Goal: Check status

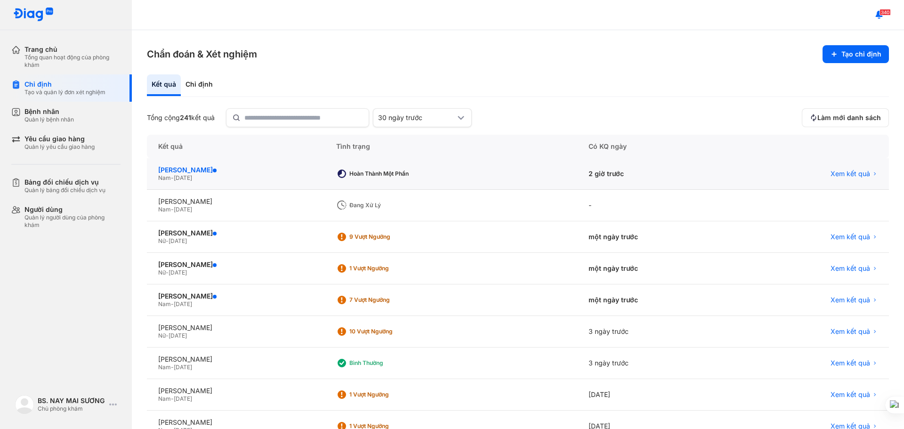
click at [311, 170] on div "[PERSON_NAME]" at bounding box center [235, 170] width 155 height 8
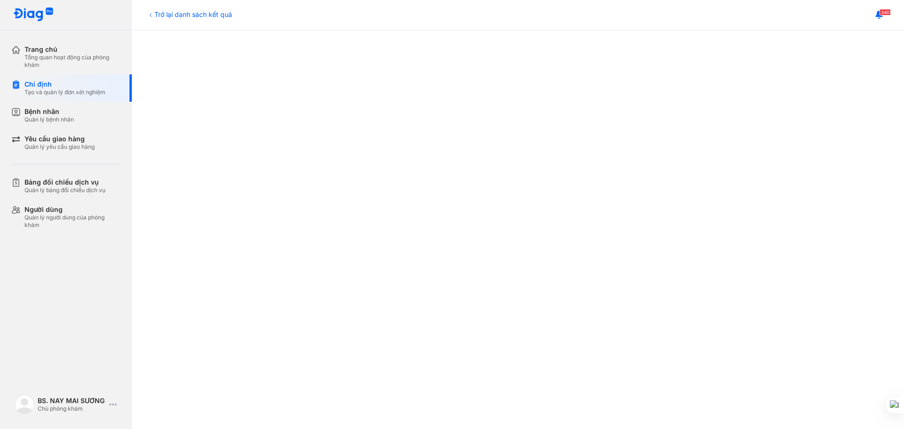
scroll to position [242, 0]
click at [47, 88] on div "Tạo và quản lý đơn xét nghiệm" at bounding box center [64, 92] width 81 height 8
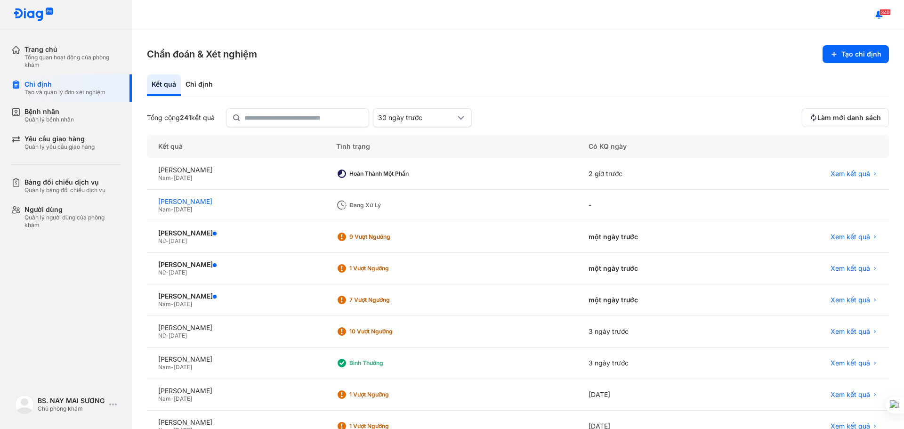
click at [203, 203] on div "[PERSON_NAME]" at bounding box center [235, 201] width 155 height 8
click at [252, 178] on div "Nam - 01/01/1980" at bounding box center [235, 178] width 155 height 8
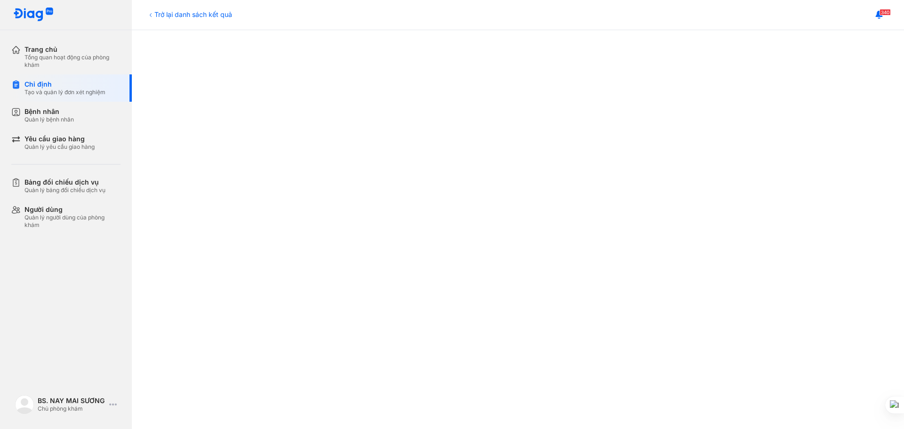
scroll to position [141, 0]
click at [44, 91] on div "Tạo và quản lý đơn xét nghiệm" at bounding box center [64, 92] width 81 height 8
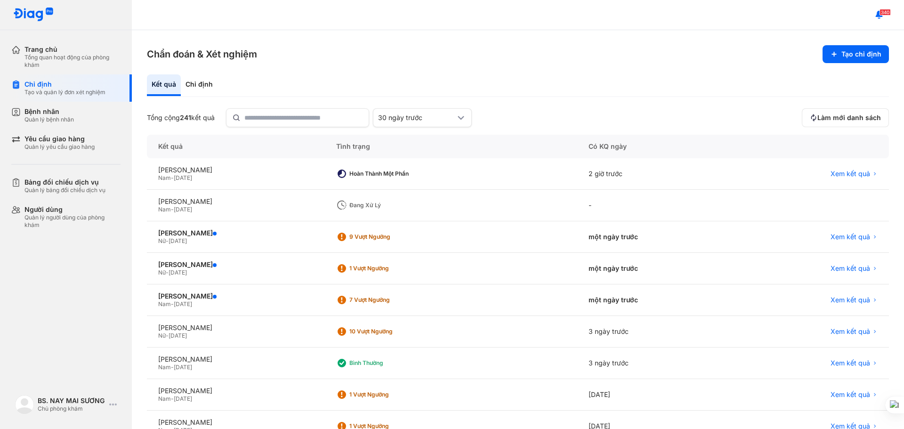
click at [222, 206] on div "Nam - [DATE]" at bounding box center [235, 210] width 155 height 8
click at [161, 206] on span "Nam" at bounding box center [164, 209] width 13 height 7
click at [192, 210] on span "[DATE]" at bounding box center [183, 209] width 18 height 7
click at [287, 206] on div "Nam - [DATE]" at bounding box center [235, 210] width 155 height 8
click at [378, 203] on div "Đang xử lý" at bounding box center [386, 205] width 75 height 8
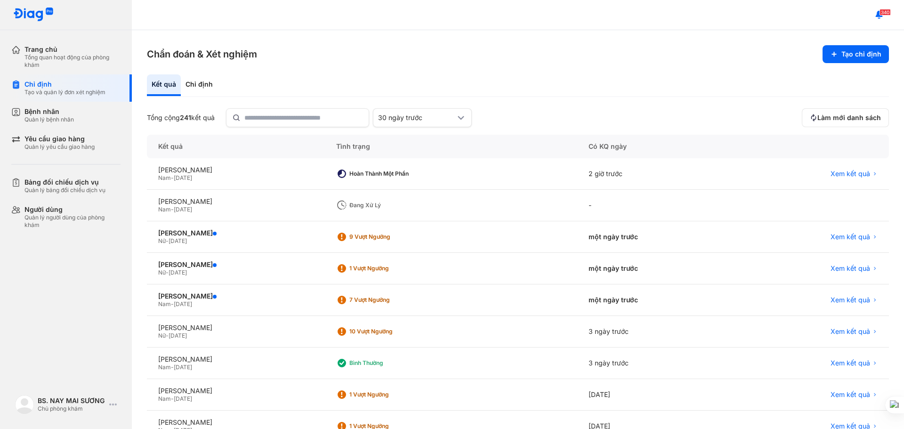
drag, startPoint x: 278, startPoint y: 209, endPoint x: 382, endPoint y: 215, distance: 104.7
click at [280, 210] on div "Nam - [DATE]" at bounding box center [235, 210] width 155 height 8
click at [416, 215] on div "Đang xử lý" at bounding box center [451, 206] width 252 height 32
